Goal: Book appointment/travel/reservation

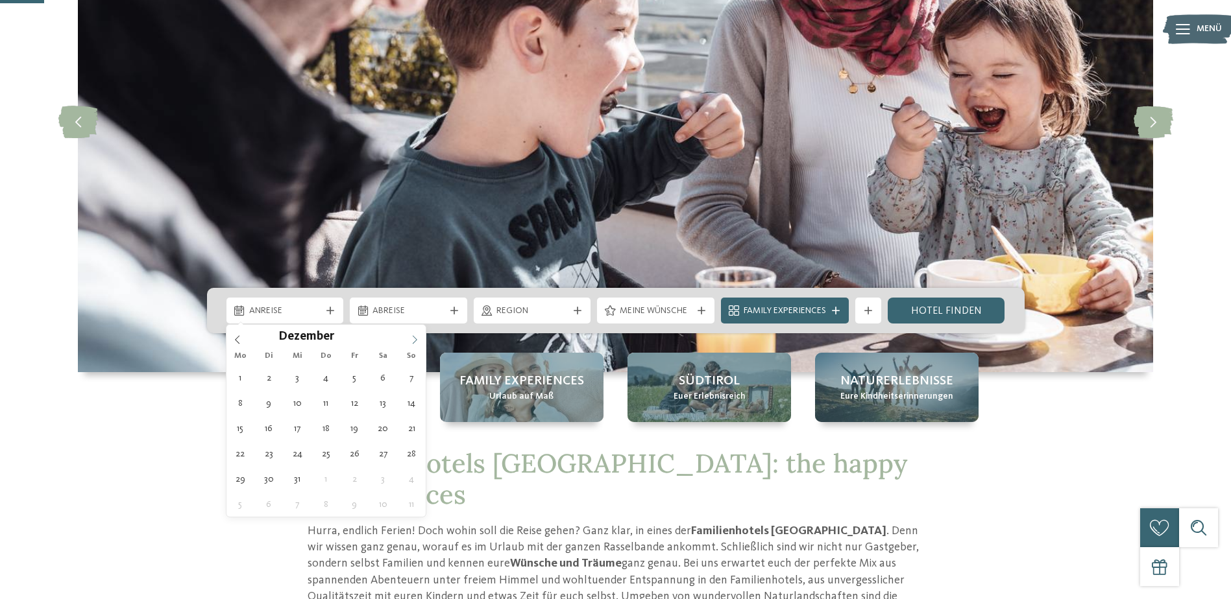
type input "****"
drag, startPoint x: 0, startPoint y: 0, endPoint x: 409, endPoint y: 341, distance: 532.9
click at [409, 341] on span at bounding box center [414, 336] width 22 height 22
type div "[DATE]"
type input "****"
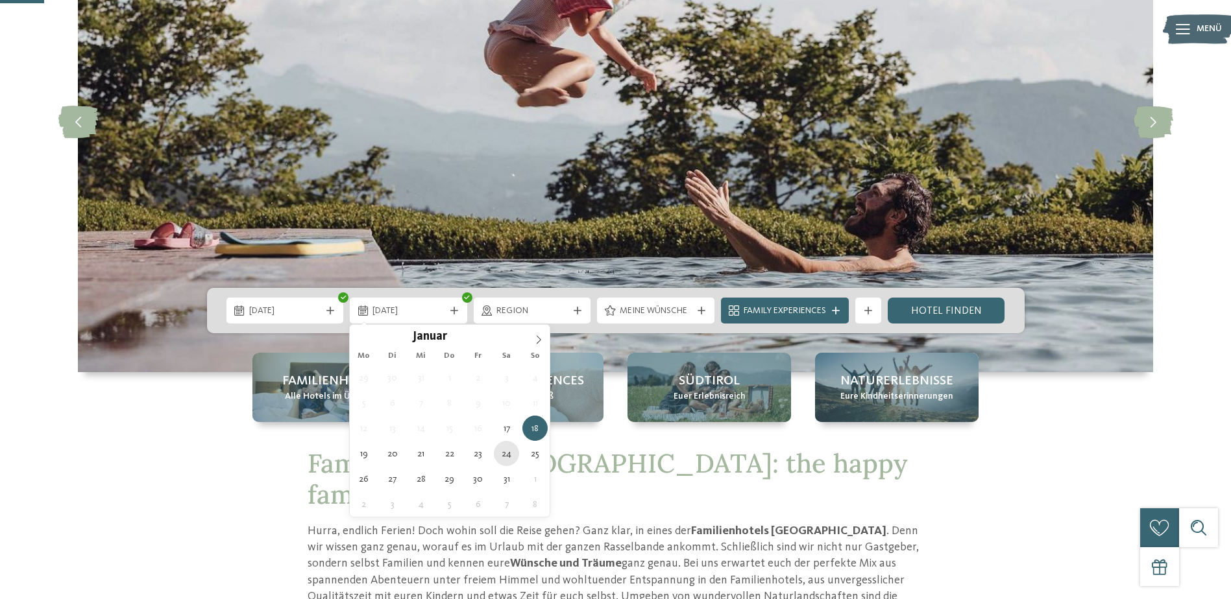
type div "[DATE]"
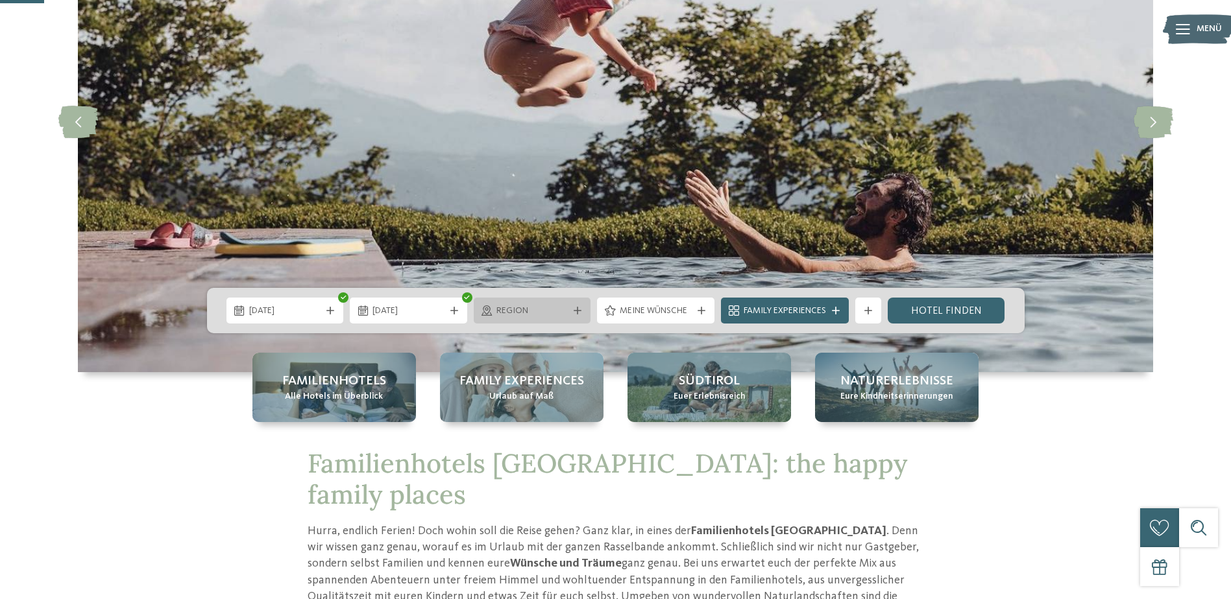
click at [527, 313] on span "Region" at bounding box center [532, 311] width 72 height 13
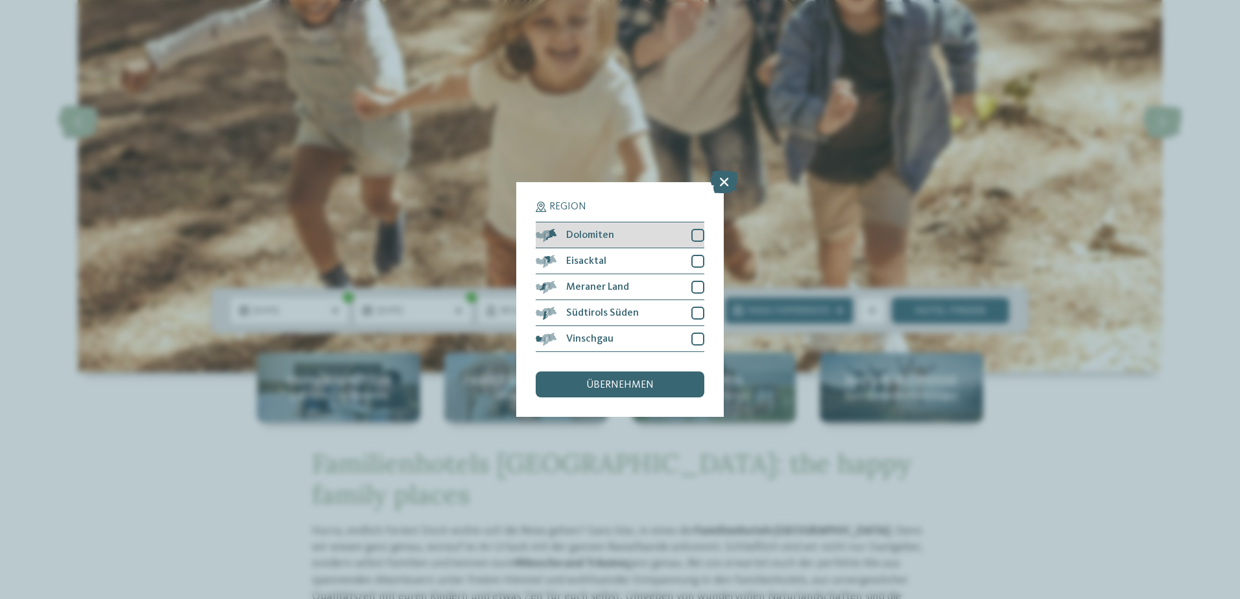
click at [699, 235] on div at bounding box center [697, 235] width 13 height 13
click at [692, 262] on div at bounding box center [697, 261] width 13 height 13
click at [624, 383] on span "übernehmen" at bounding box center [619, 385] width 67 height 10
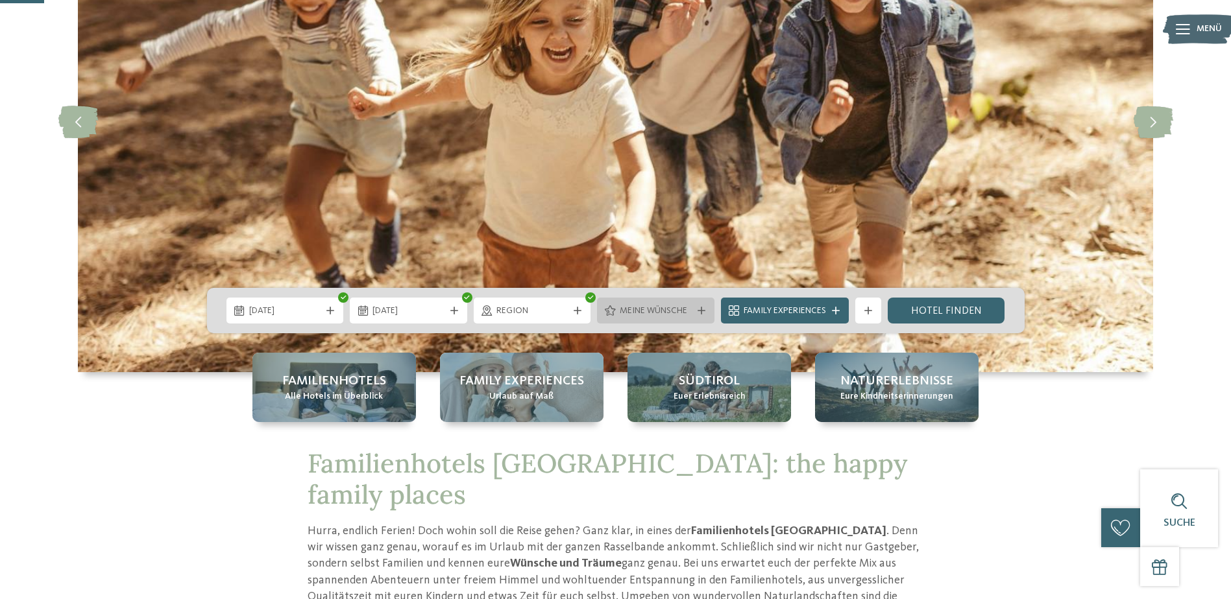
click at [699, 310] on icon at bounding box center [701, 311] width 8 height 8
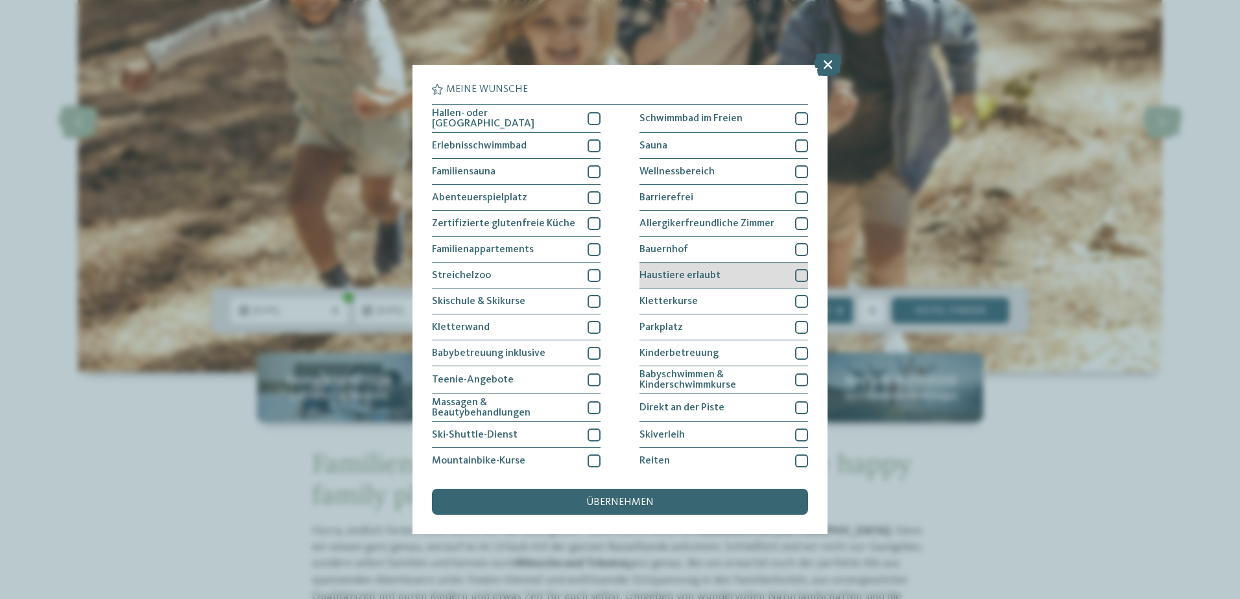
click at [800, 274] on div at bounding box center [801, 275] width 13 height 13
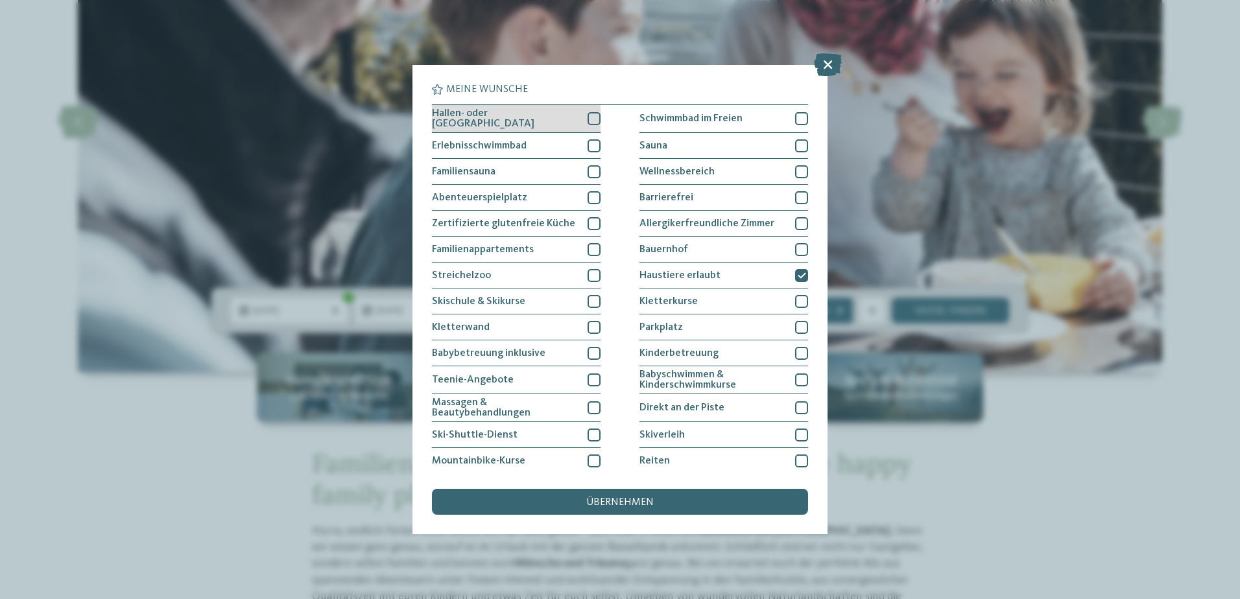
click at [588, 118] on div at bounding box center [594, 118] width 13 height 13
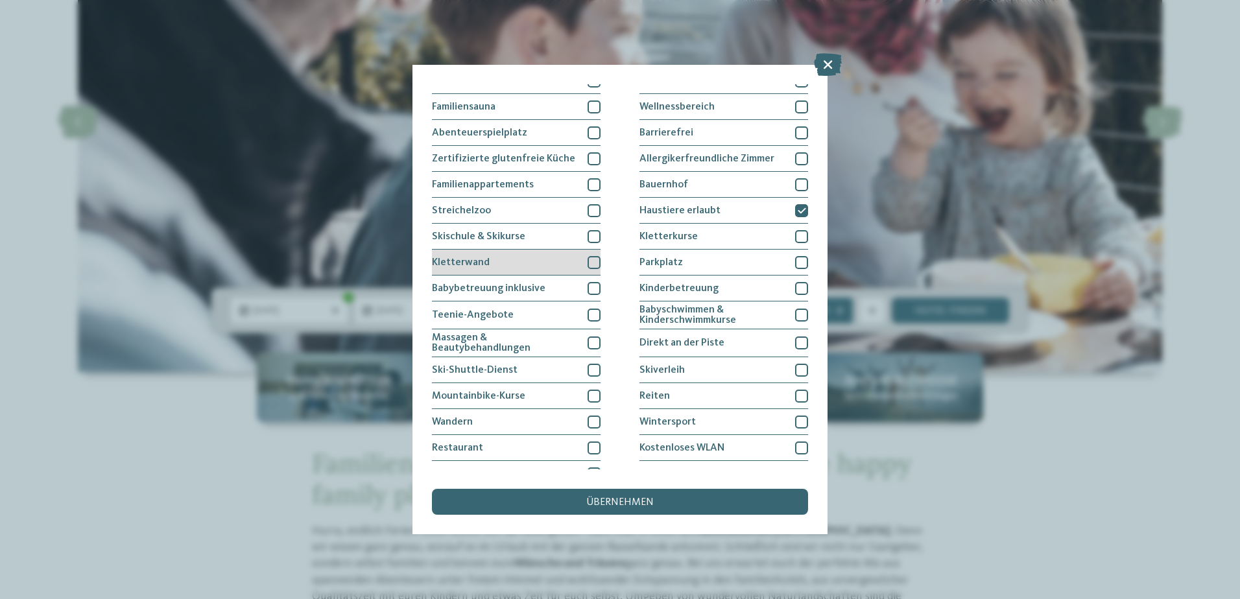
scroll to position [80, 0]
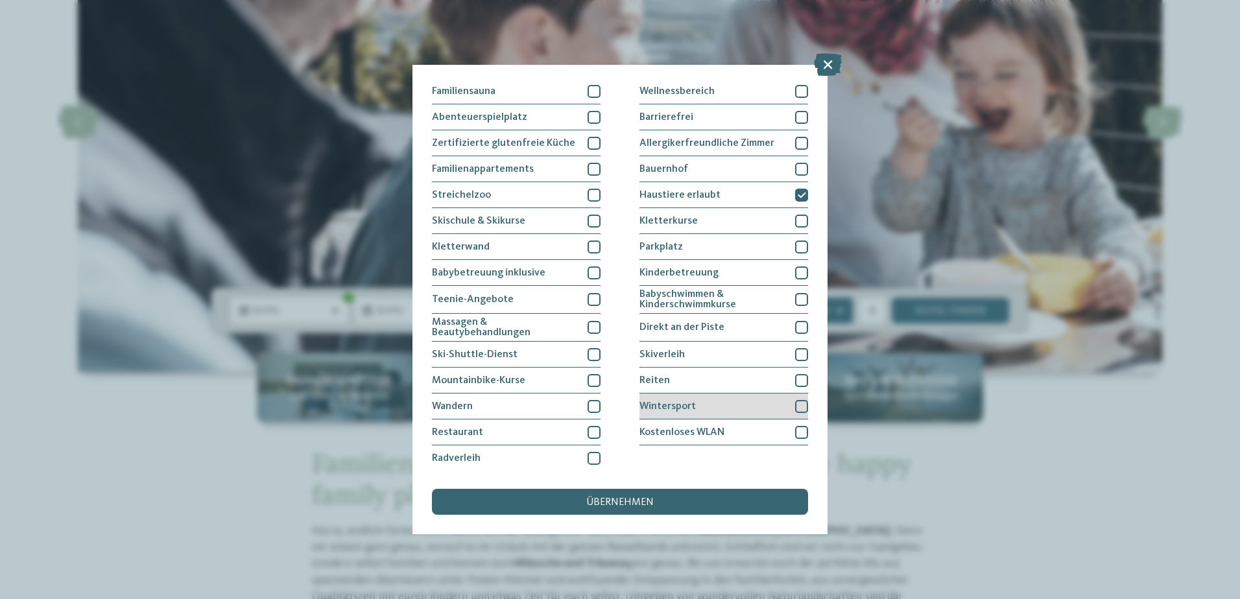
click at [795, 407] on div at bounding box center [801, 406] width 13 height 13
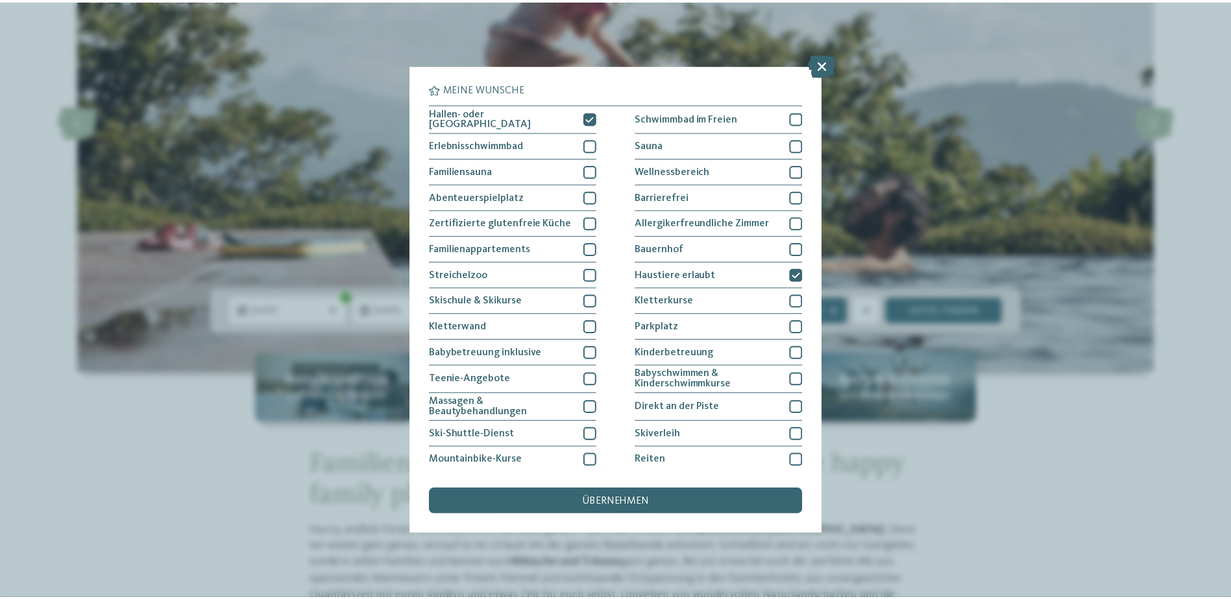
scroll to position [0, 0]
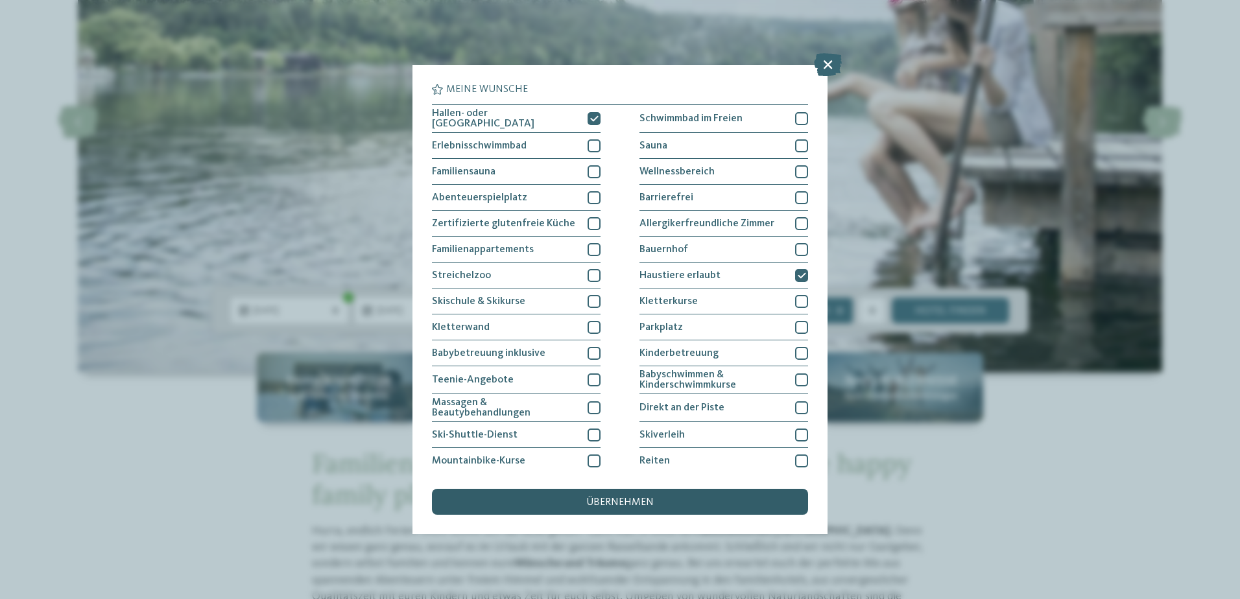
click at [589, 498] on span "übernehmen" at bounding box center [619, 503] width 67 height 10
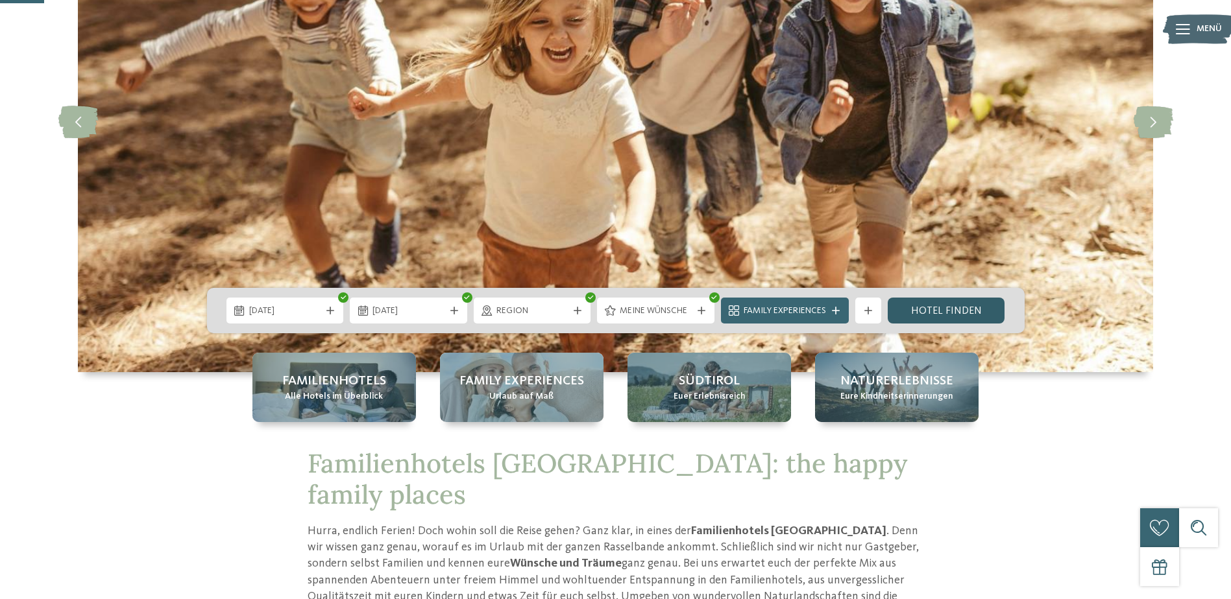
click at [927, 302] on link "Hotel finden" at bounding box center [945, 311] width 117 height 26
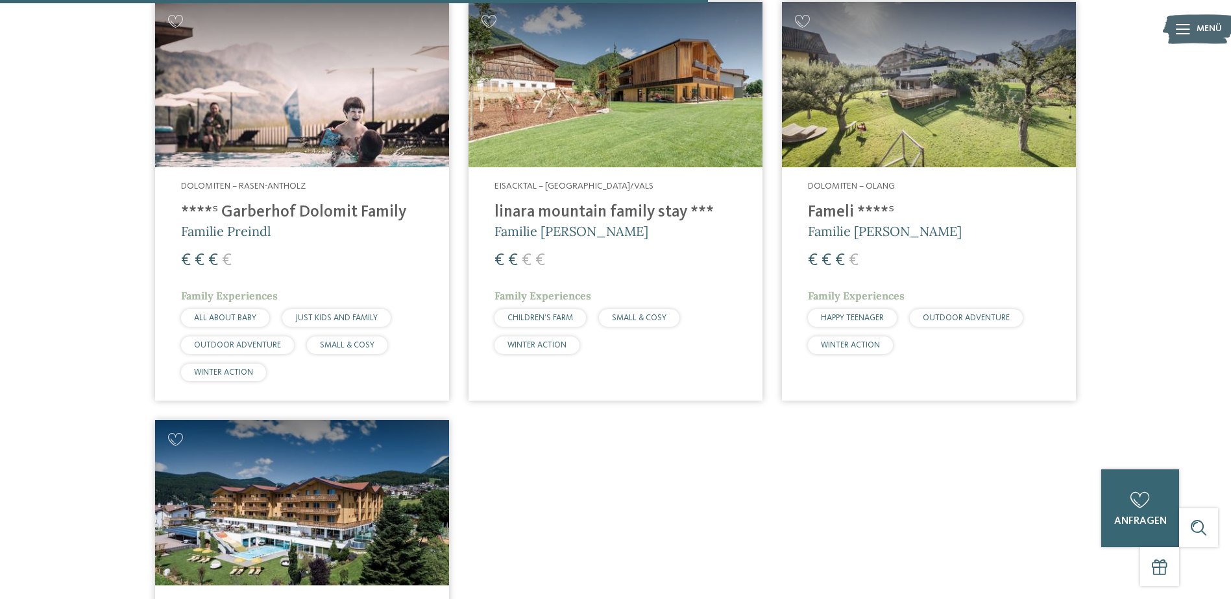
scroll to position [1319, 0]
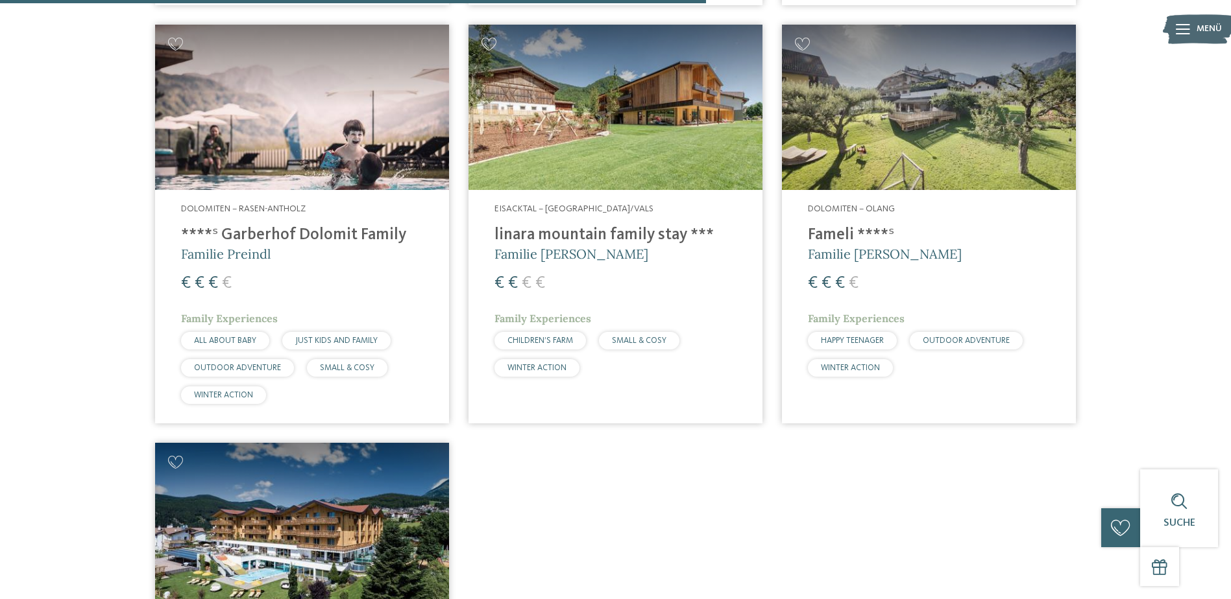
click at [326, 237] on h4 "****ˢ Garberhof Dolomit Family" at bounding box center [302, 235] width 242 height 19
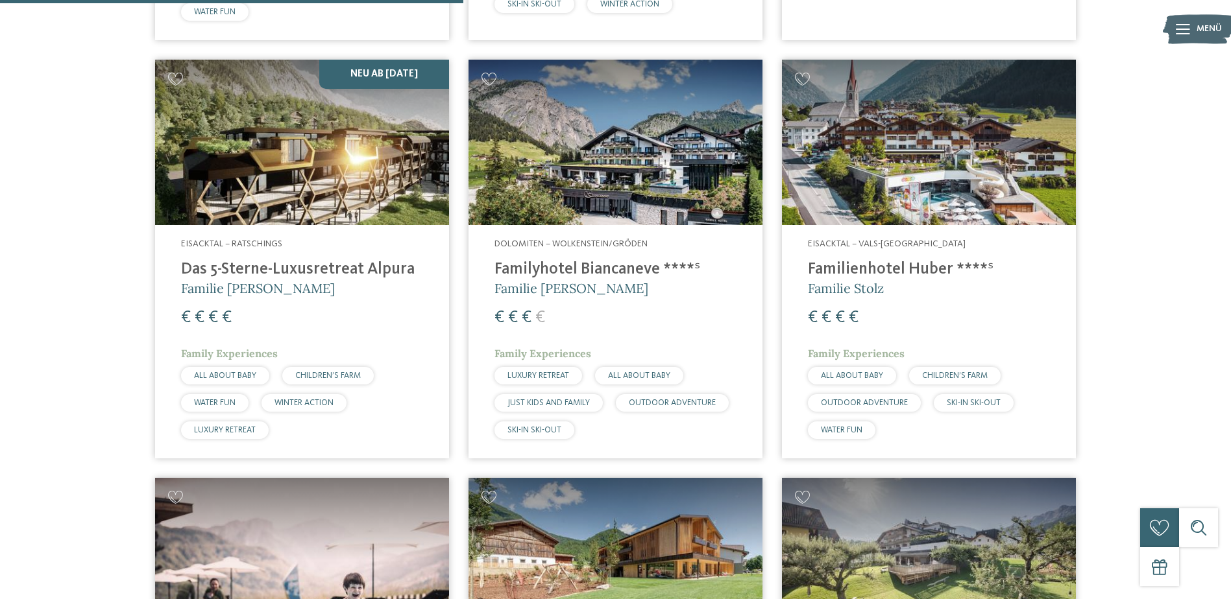
scroll to position [865, 0]
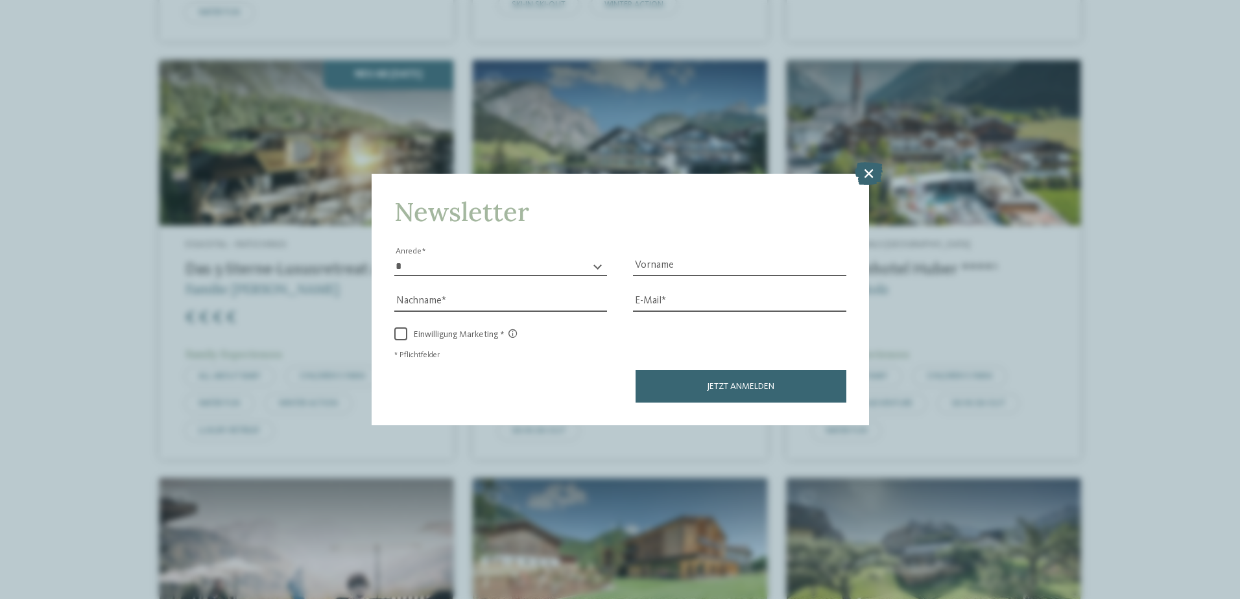
drag, startPoint x: 871, startPoint y: 172, endPoint x: 815, endPoint y: 189, distance: 57.7
click at [871, 172] on icon at bounding box center [869, 173] width 28 height 23
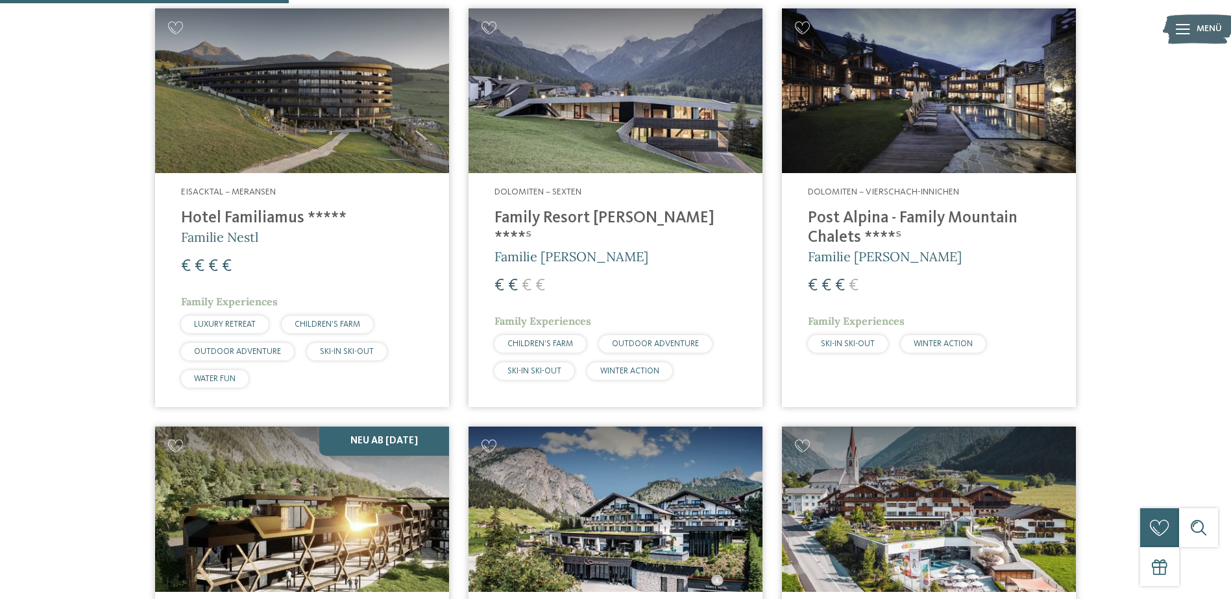
scroll to position [475, 0]
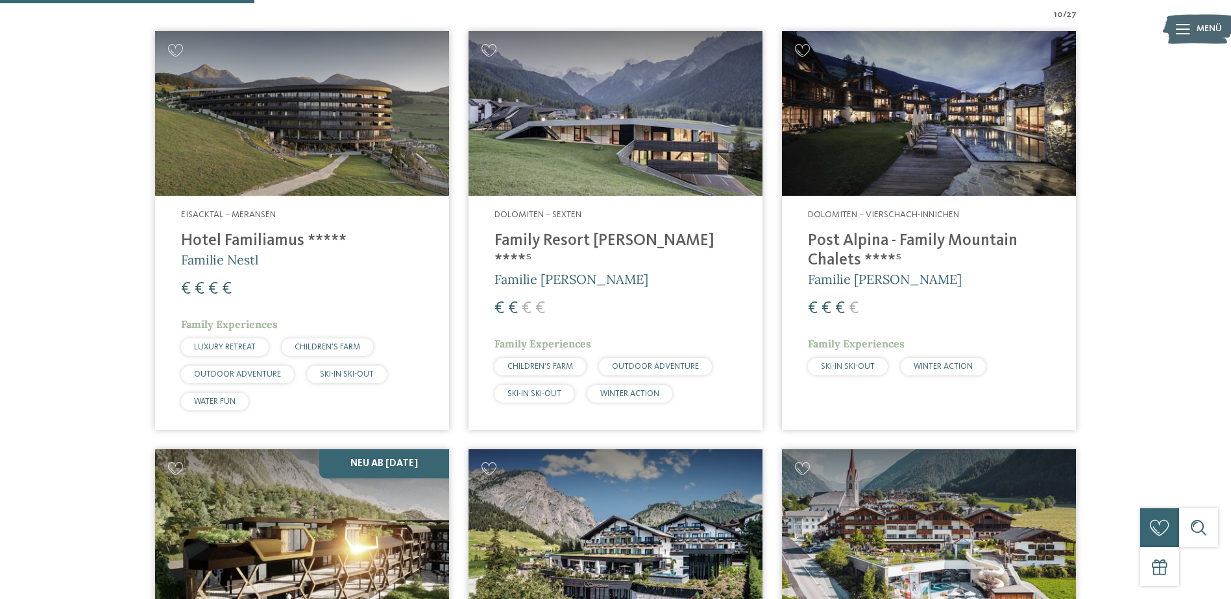
drag, startPoint x: 252, startPoint y: 246, endPoint x: 263, endPoint y: 201, distance: 46.3
click at [252, 246] on h4 "Hotel Familiamus *****" at bounding box center [302, 241] width 242 height 19
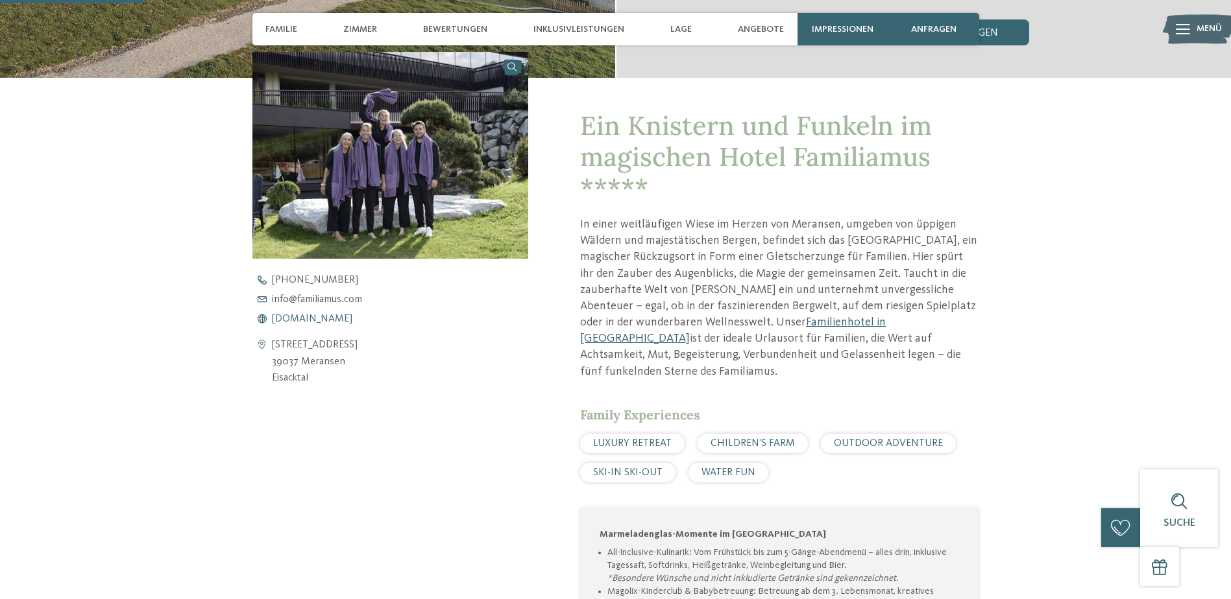
click at [313, 314] on span "www.familiamus.com" at bounding box center [312, 319] width 80 height 10
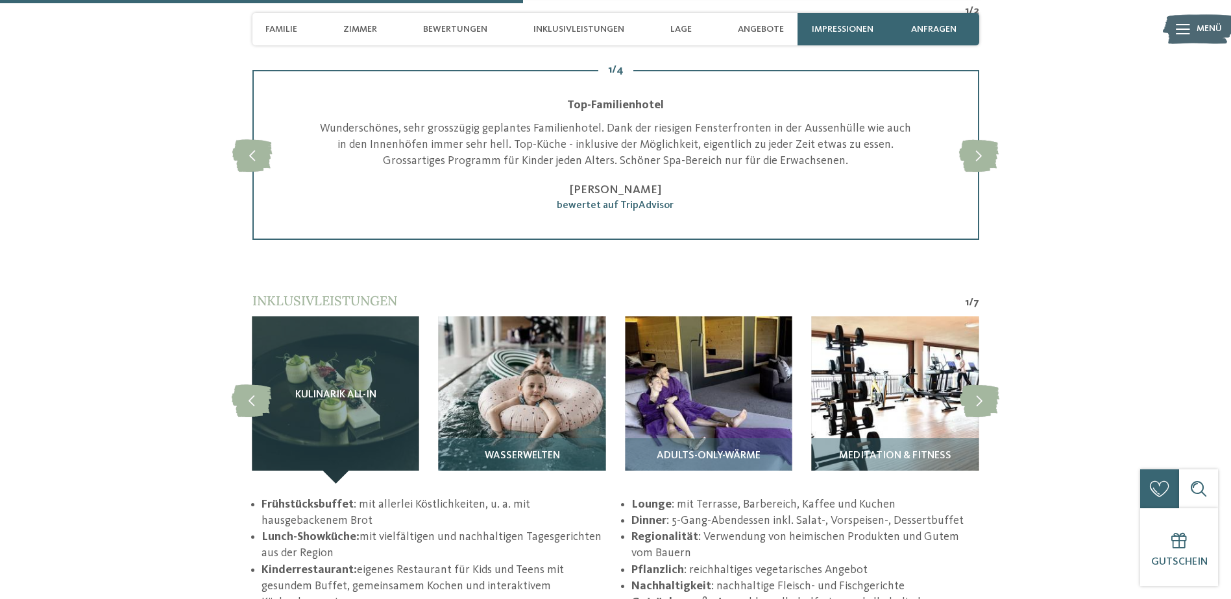
scroll to position [1687, 0]
